Goal: Book appointment/travel/reservation

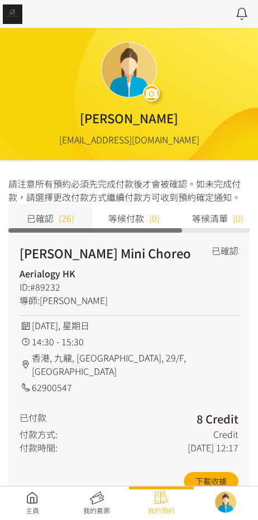
click at [36, 507] on link at bounding box center [32, 503] width 65 height 25
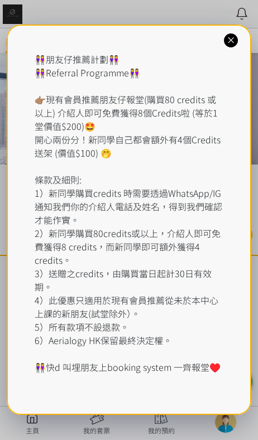
click at [108, 40] on div "👭朋友仔推薦計劃👭 👭Referral Programme👭 👉🏽現有會員推薦朋友仔報堂(購買80 credits 或以上) 介紹人即可免費獲得8個Credi…" at bounding box center [129, 220] width 245 height 391
click at [227, 46] on div at bounding box center [231, 40] width 14 height 14
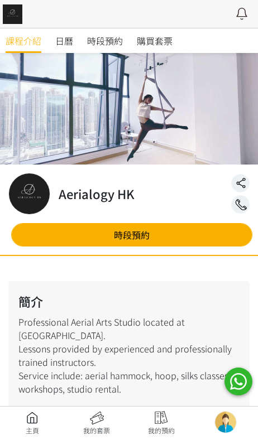
click at [90, 45] on span "時段預約" at bounding box center [105, 40] width 36 height 13
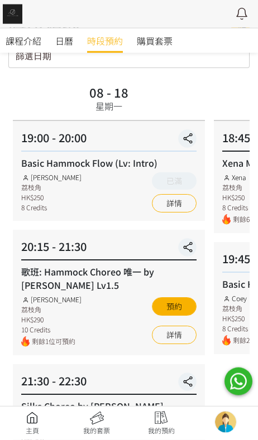
scroll to position [56, 0]
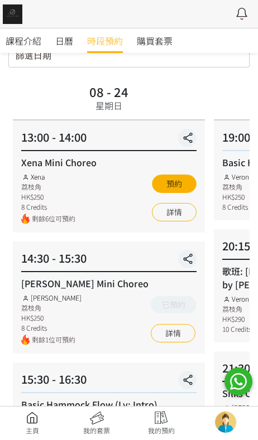
click at [102, 61] on div "篩選日期 August 2025 Sun Mon Tue Wed Thu Fri Sat 1 2 3 4 5 6 7 8 9 10 11 12 13 14 1…" at bounding box center [128, 55] width 241 height 23
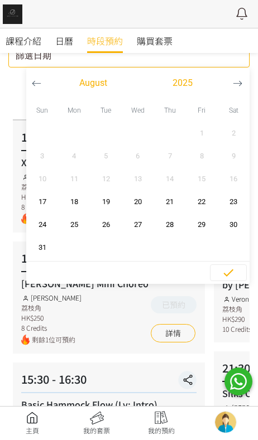
click at [239, 86] on icon "button" at bounding box center [237, 83] width 9 height 9
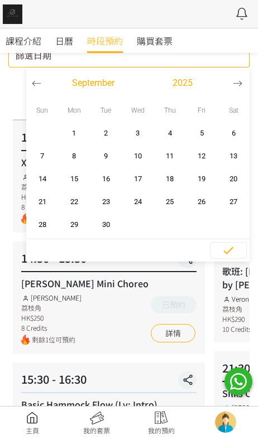
click at [246, 80] on button "button" at bounding box center [237, 83] width 21 height 31
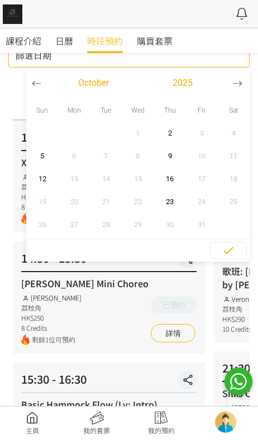
click at [33, 91] on button "button" at bounding box center [36, 83] width 21 height 31
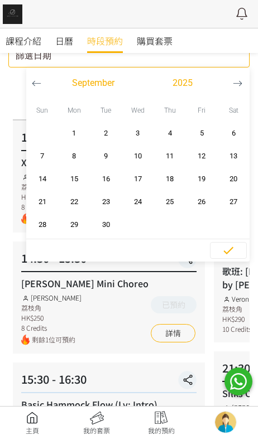
click at [203, 132] on span "5" at bounding box center [201, 133] width 25 height 11
type input "2025-09-05 - ..."
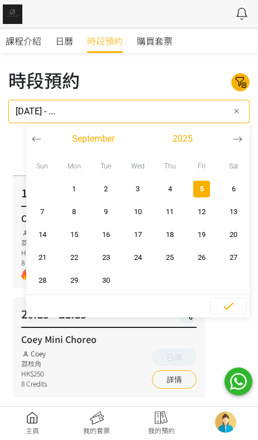
click at [222, 313] on button "button" at bounding box center [228, 306] width 37 height 17
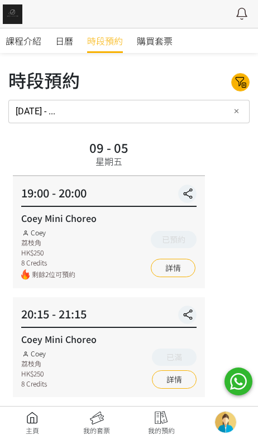
click at [98, 416] on link at bounding box center [97, 423] width 65 height 25
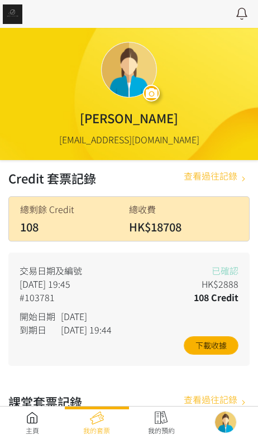
click at [166, 428] on link at bounding box center [161, 423] width 65 height 25
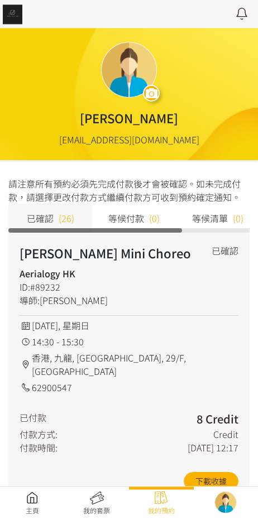
click at [25, 493] on link at bounding box center [32, 503] width 65 height 25
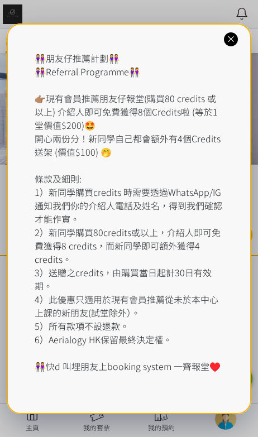
click at [108, 42] on div "👭朋友仔推薦計劃👭 👭Referral Programme👭 👉🏽現有會員推薦朋友仔報堂(購買80 credits 或以上) 介紹人即可免費獲得8個Credi…" at bounding box center [129, 218] width 245 height 391
click at [236, 42] on icon at bounding box center [230, 39] width 11 height 11
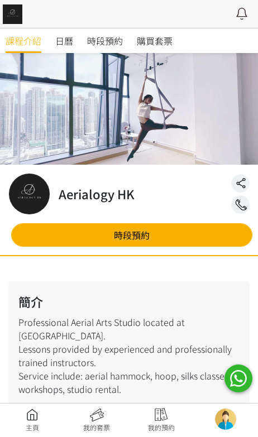
click at [113, 33] on link "時段預約" at bounding box center [105, 40] width 36 height 25
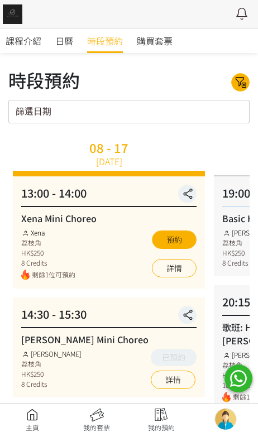
click at [237, 81] on icon at bounding box center [241, 82] width 18 height 13
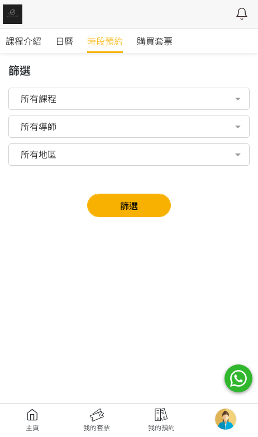
click at [89, 129] on div "所有導師" at bounding box center [128, 126] width 225 height 11
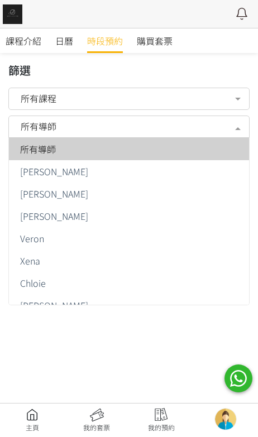
click at [35, 198] on span "[PERSON_NAME]" at bounding box center [54, 193] width 68 height 9
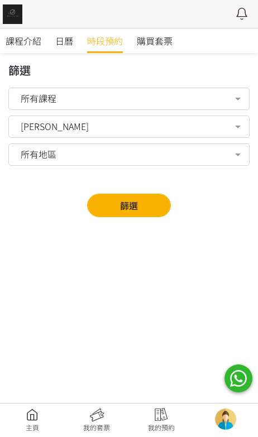
click at [152, 204] on button "篩選" at bounding box center [129, 205] width 84 height 23
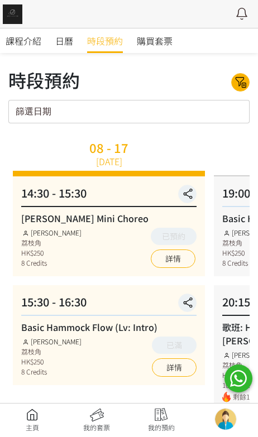
click at [132, 117] on div "篩選日期 [DATE] Sun Mon Tue Wed Thu Fri Sat 1 2 3 4 5 6 7 8 9 10 11 12 13 14 15 16 …" at bounding box center [128, 111] width 241 height 23
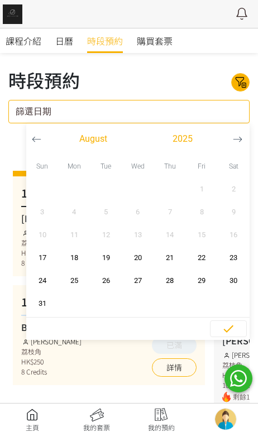
click at [240, 144] on button "button" at bounding box center [237, 138] width 21 height 31
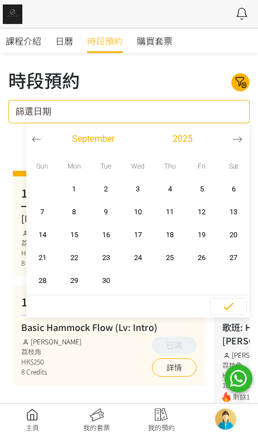
click at [70, 180] on button "1" at bounding box center [74, 188] width 32 height 23
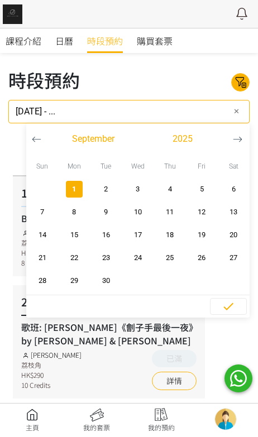
click at [109, 272] on button "30" at bounding box center [106, 280] width 32 height 23
type input "[DATE] - [DATE]"
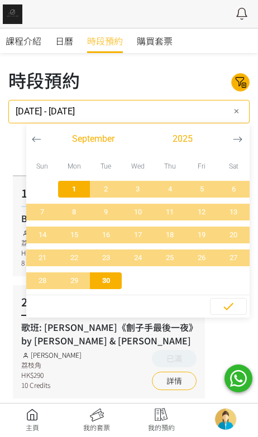
click at [232, 306] on icon "button" at bounding box center [228, 306] width 13 height 13
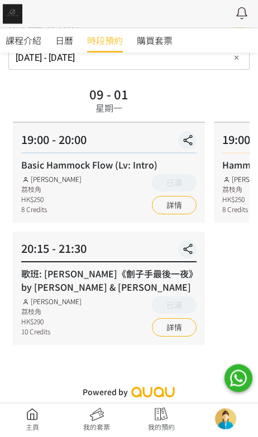
scroll to position [53, 0]
